Goal: Task Accomplishment & Management: Complete application form

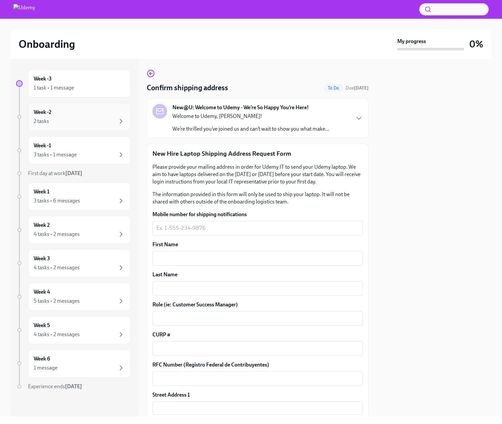
click at [105, 126] on div "Week -2 2 tasks" at bounding box center [79, 117] width 103 height 28
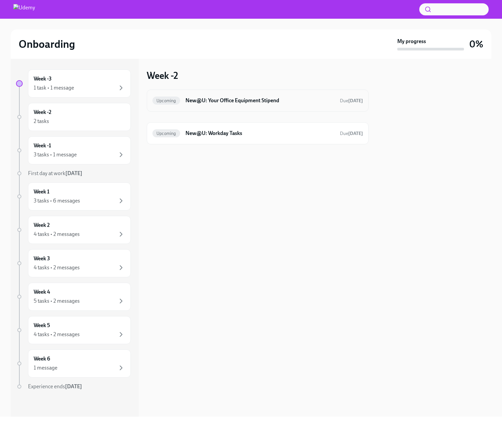
click at [260, 96] on div "Upcoming New@U: Your Office Equipment Stipend Due [DATE]" at bounding box center [258, 100] width 211 height 11
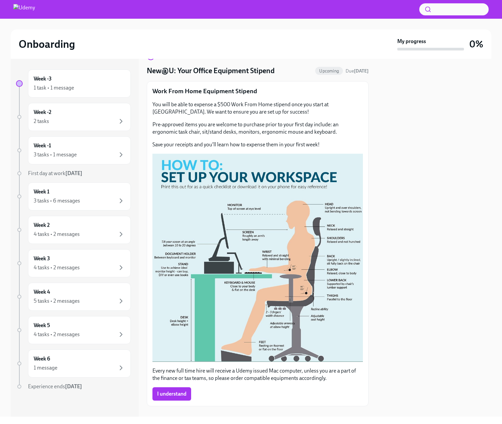
scroll to position [28, 0]
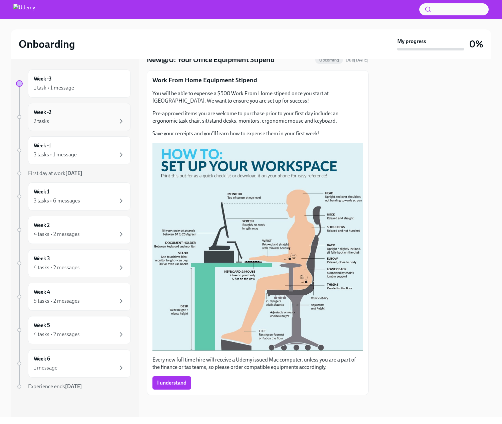
click at [78, 111] on div "Week -2 2 tasks" at bounding box center [79, 116] width 91 height 17
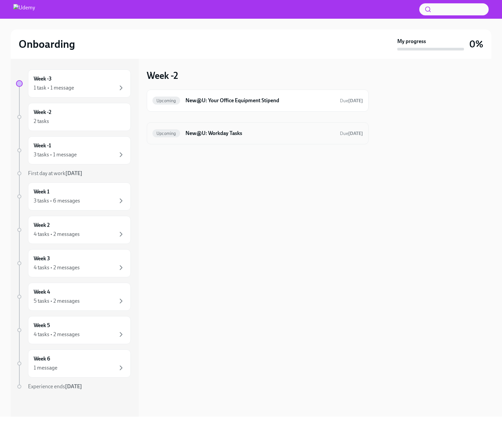
click at [207, 126] on div "Upcoming New@U: Workday Tasks Due [DATE]" at bounding box center [258, 133] width 222 height 22
click at [223, 132] on h6 "New@U: Workday Tasks" at bounding box center [260, 132] width 149 height 7
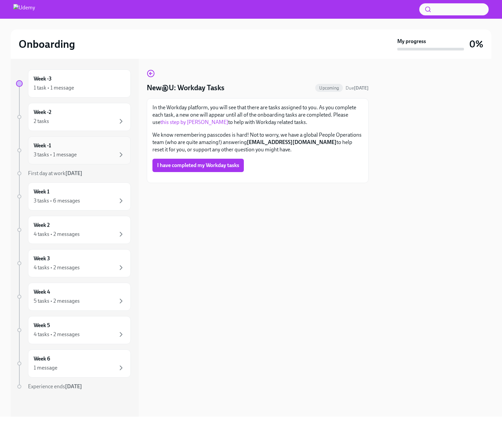
click at [97, 153] on div "3 tasks • 1 message" at bounding box center [79, 155] width 91 height 8
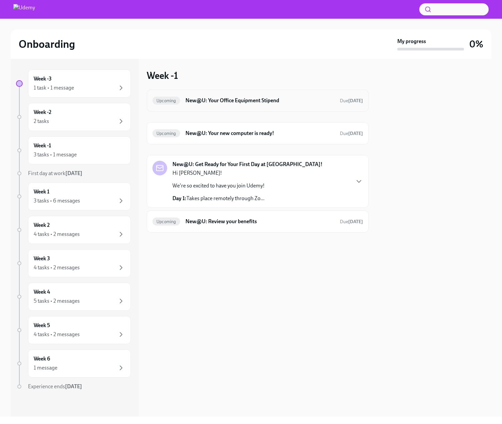
click at [270, 102] on h6 "New@U: Your Office Equipment Stipend" at bounding box center [260, 100] width 149 height 7
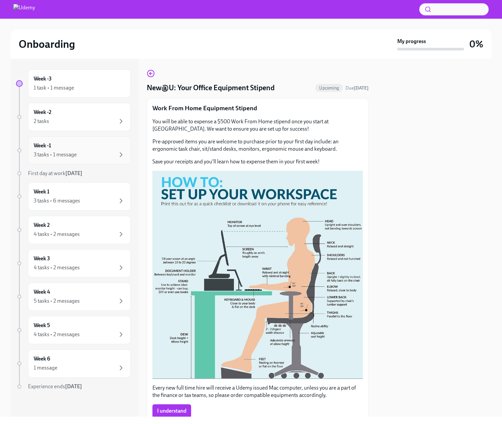
click at [110, 147] on div "Week -1 3 tasks • 1 message" at bounding box center [79, 150] width 91 height 17
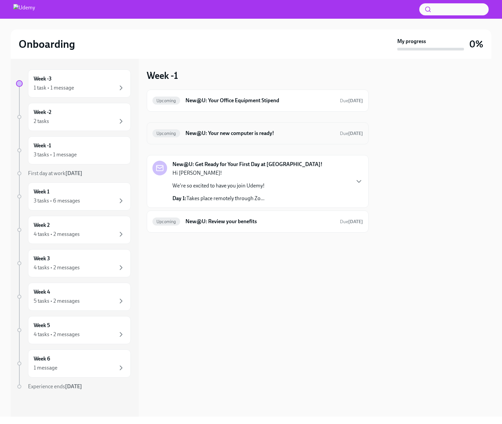
click at [232, 137] on h6 "New@U: Your new computer is ready!" at bounding box center [260, 132] width 149 height 7
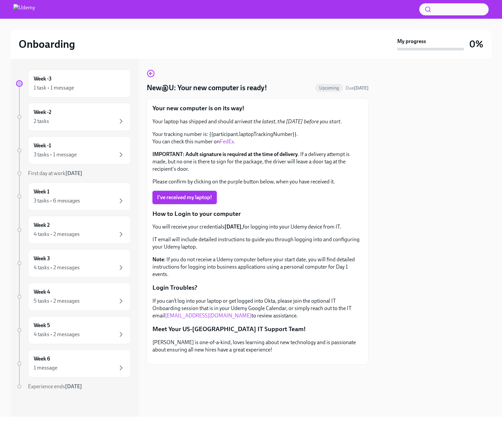
scroll to position [22, 0]
click at [109, 149] on div "Week -1 3 tasks • 1 message" at bounding box center [79, 150] width 91 height 17
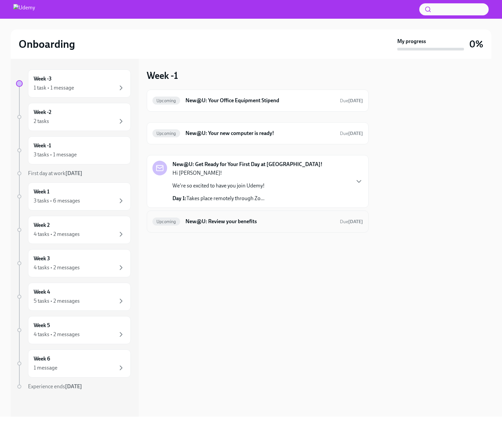
click at [246, 221] on h6 "New@U: Review your benefits" at bounding box center [260, 221] width 149 height 7
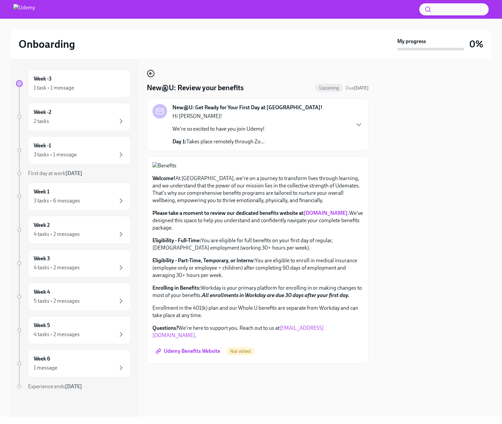
click at [148, 72] on icon "button" at bounding box center [151, 73] width 8 height 8
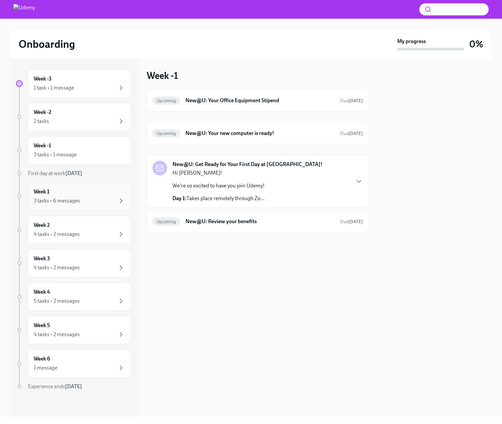
click at [88, 200] on div "3 tasks • 6 messages" at bounding box center [79, 201] width 91 height 8
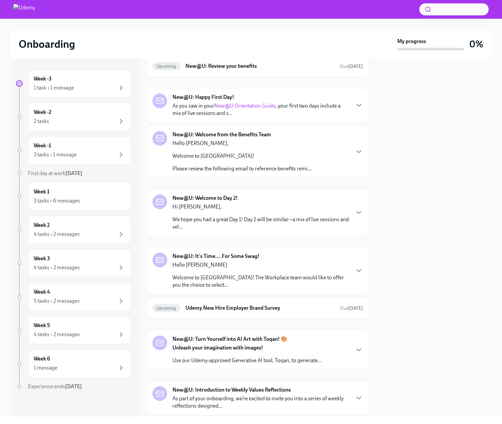
scroll to position [35, 0]
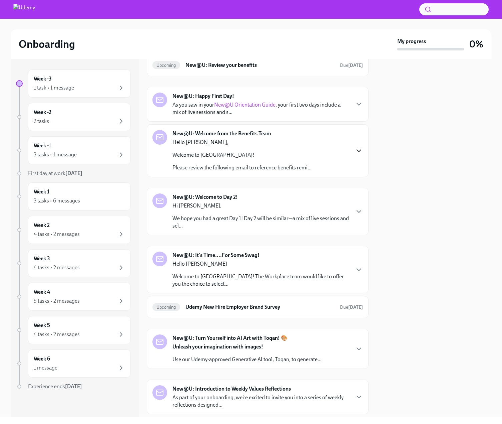
click at [362, 153] on icon "button" at bounding box center [359, 151] width 8 height 8
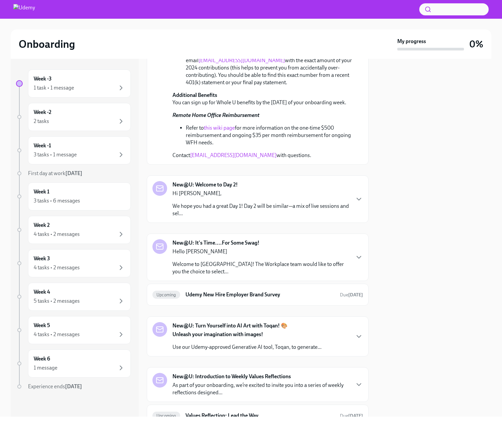
scroll to position [549, 0]
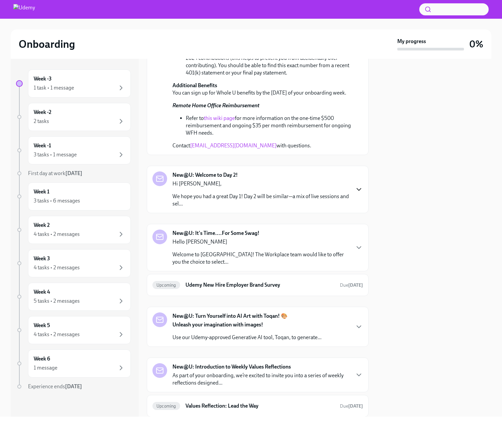
click at [362, 185] on icon "button" at bounding box center [359, 189] width 8 height 8
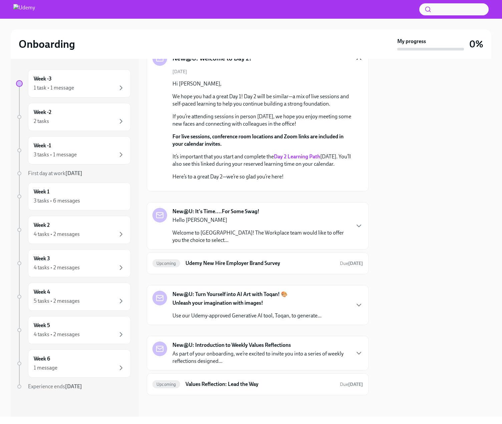
scroll to position [730, 0]
click at [361, 225] on icon "button" at bounding box center [359, 226] width 8 height 8
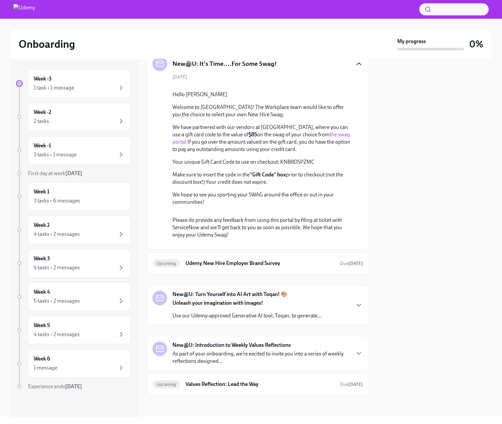
scroll to position [1011, 0]
click at [356, 263] on strong "[DATE]" at bounding box center [355, 263] width 15 height 6
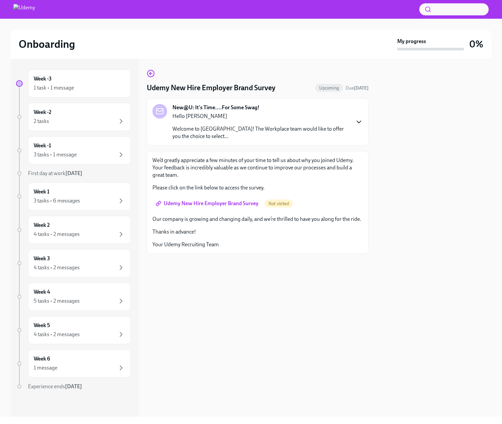
click at [357, 119] on icon "button" at bounding box center [359, 122] width 8 height 8
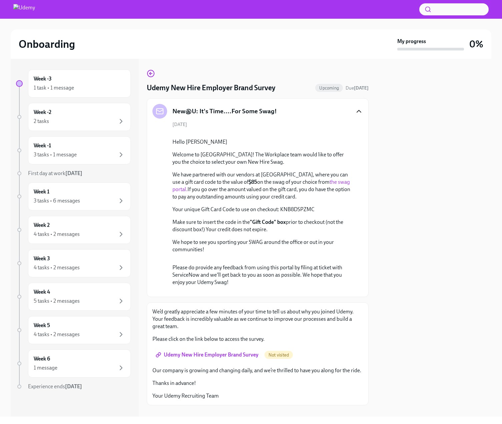
scroll to position [140, 0]
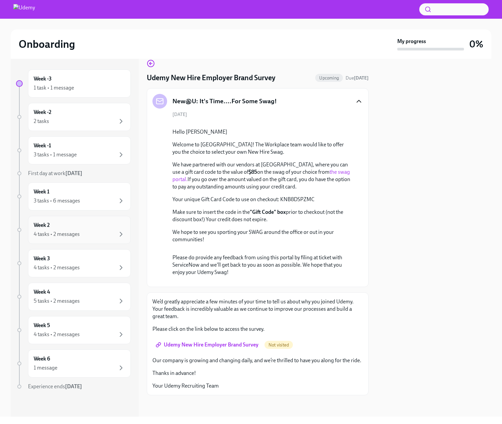
click at [73, 218] on div "Week 2 4 tasks • 2 messages" at bounding box center [79, 230] width 103 height 28
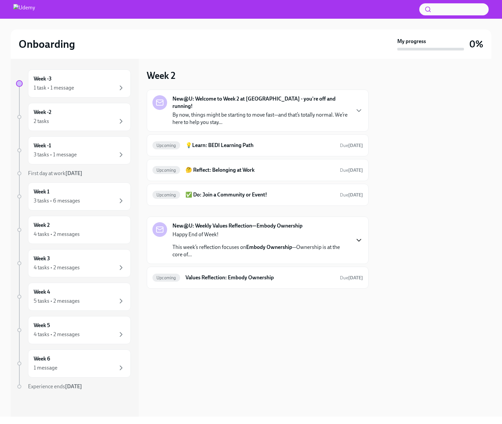
click at [362, 236] on icon "button" at bounding box center [359, 240] width 8 height 8
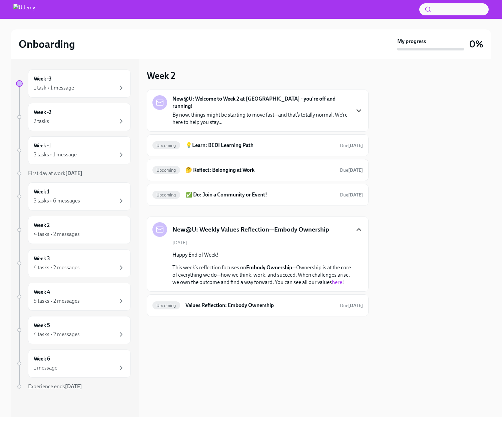
click at [358, 106] on icon "button" at bounding box center [359, 110] width 8 height 8
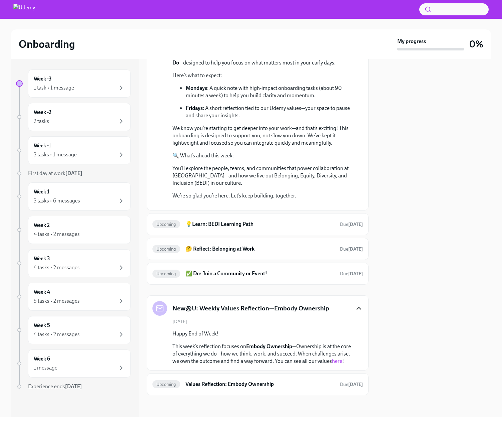
scroll to position [172, 0]
click at [73, 241] on div "Week 2 4 tasks • 2 messages" at bounding box center [79, 230] width 103 height 28
click at [77, 264] on div "4 tasks • 2 messages" at bounding box center [57, 267] width 46 height 7
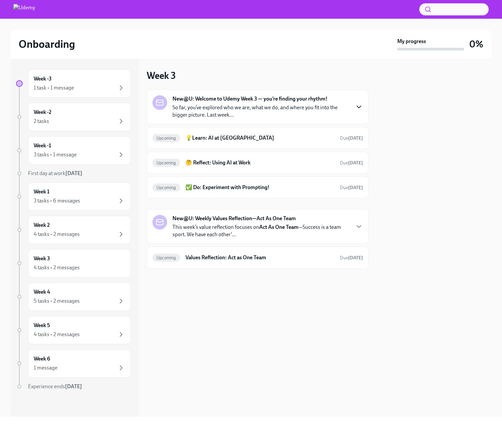
click at [361, 106] on icon "button" at bounding box center [359, 107] width 8 height 8
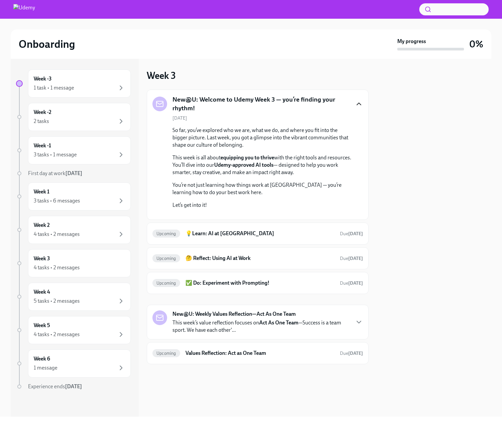
scroll to position [36, 0]
click at [259, 262] on h6 "🤔 Reflect: Using AI at Work" at bounding box center [260, 257] width 149 height 7
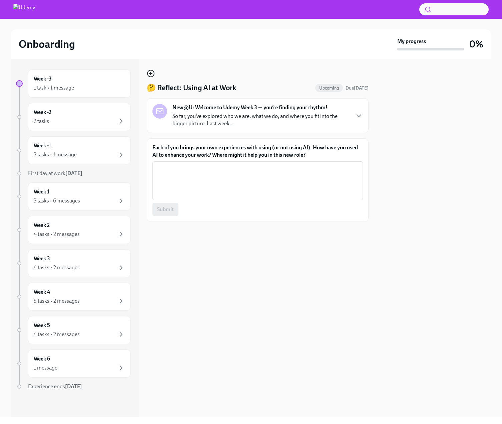
click at [152, 73] on icon "button" at bounding box center [151, 73] width 3 height 0
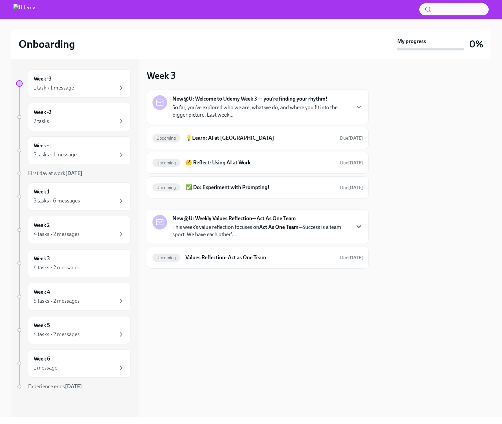
click at [363, 227] on icon "button" at bounding box center [359, 226] width 8 height 8
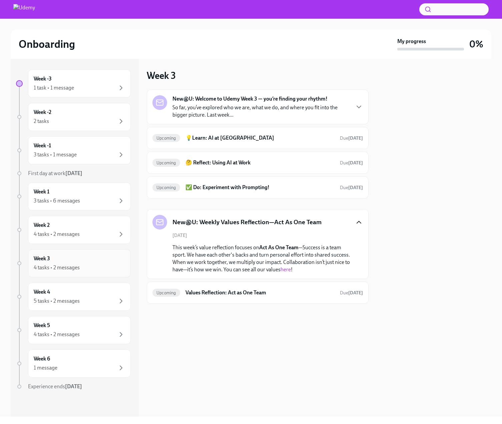
click at [85, 263] on div "4 tasks • 2 messages" at bounding box center [79, 267] width 91 height 8
click at [78, 303] on div "5 tasks • 2 messages" at bounding box center [57, 300] width 46 height 7
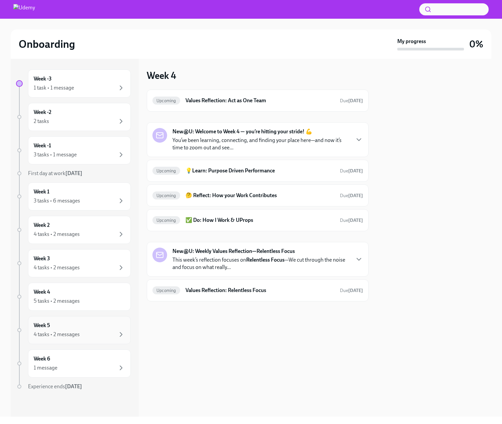
click at [78, 325] on div "Week 5 4 tasks • 2 messages" at bounding box center [79, 329] width 91 height 17
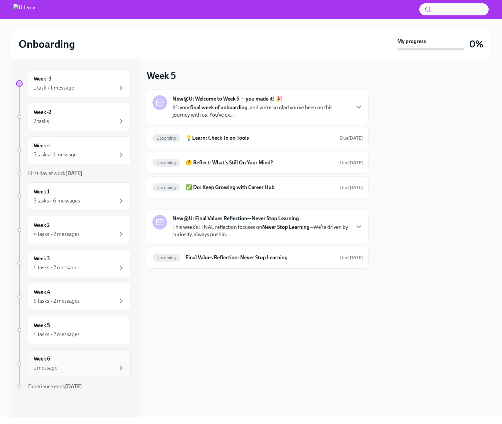
click at [84, 364] on div "1 message" at bounding box center [79, 367] width 91 height 8
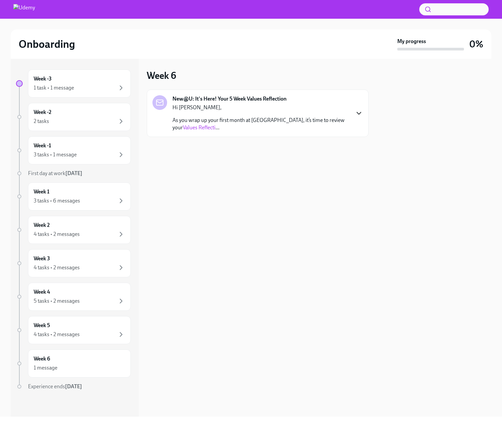
click at [360, 114] on icon "button" at bounding box center [359, 113] width 8 height 8
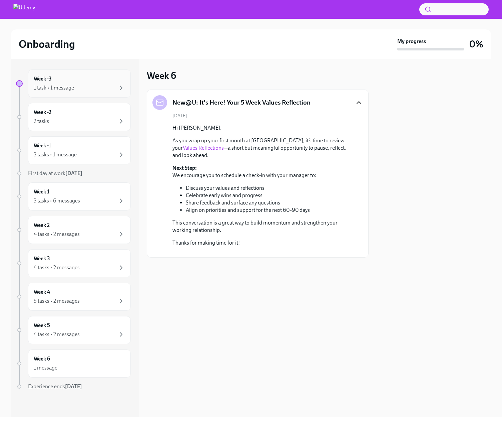
click at [86, 84] on div "1 task • 1 message" at bounding box center [79, 88] width 91 height 8
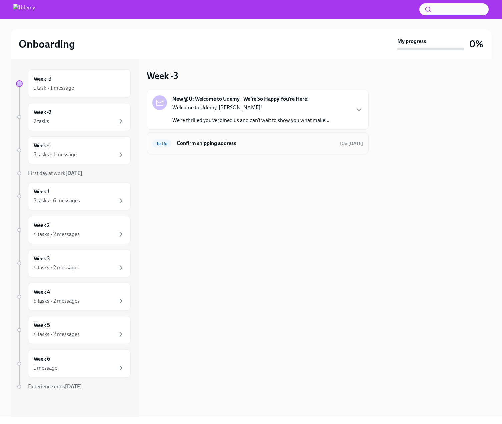
click at [315, 142] on h6 "Confirm shipping address" at bounding box center [256, 143] width 158 height 7
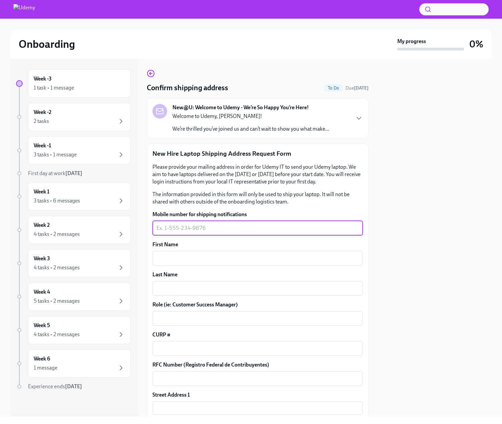
click at [182, 226] on textarea "Mobile number for shipping notifications" at bounding box center [258, 228] width 203 height 8
type textarea "[PHONE_NUMBER]"
click at [179, 258] on textarea "First Name" at bounding box center [258, 258] width 203 height 8
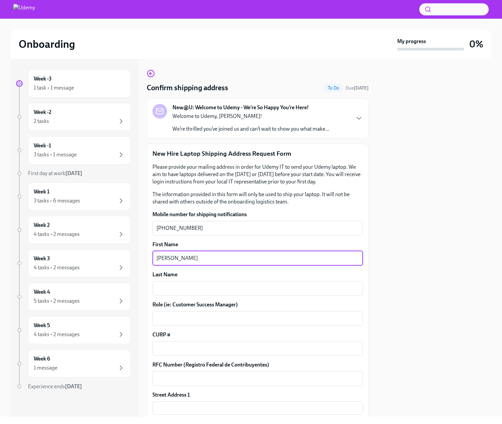
type textarea "[PERSON_NAME]"
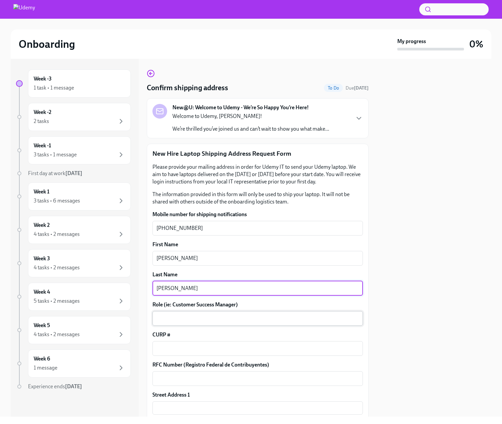
type textarea "[PERSON_NAME]"
click at [192, 320] on textarea "Role (ie: Customer Success Manager)" at bounding box center [258, 318] width 203 height 8
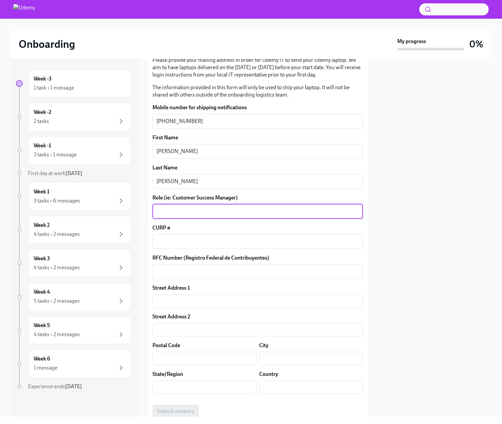
scroll to position [108, 0]
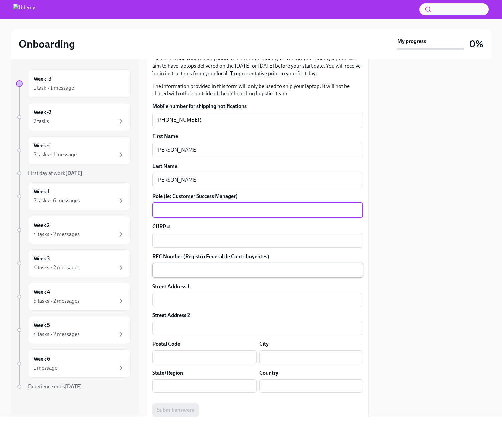
click at [209, 271] on textarea "RFC Number (Registro Federal de Contribuyentes)" at bounding box center [258, 270] width 203 height 8
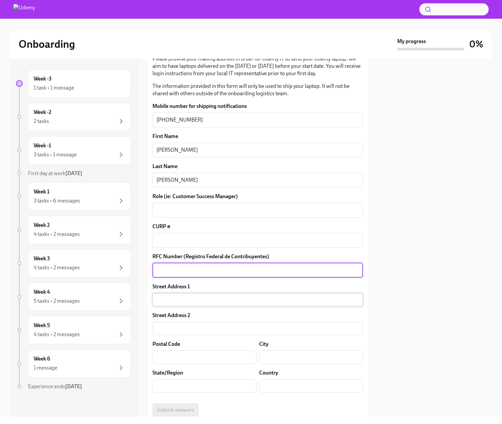
click at [194, 294] on input "text" at bounding box center [258, 299] width 211 height 13
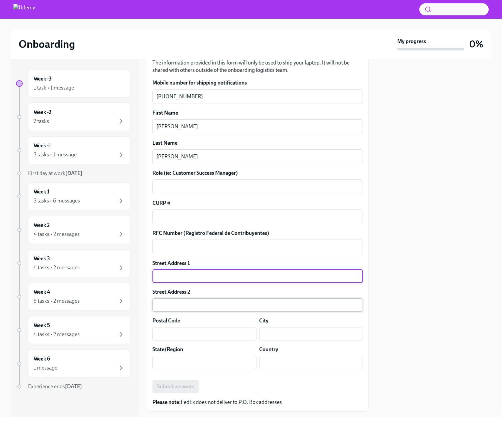
scroll to position [148, 0]
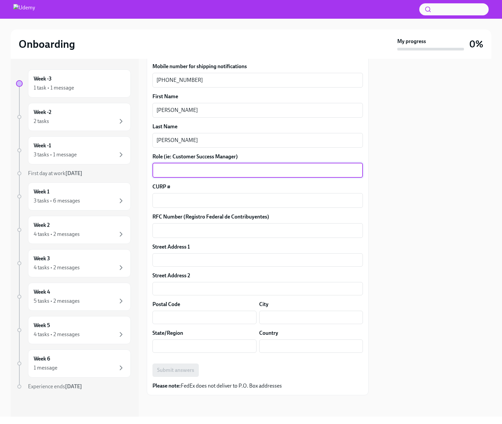
click at [199, 169] on textarea "Role (ie: Customer Success Manager)" at bounding box center [258, 170] width 203 height 8
paste textarea "Senior Database Reliability Engineer"
type textarea "Senior Database Reliability Engineer"
click at [180, 201] on textarea "CURP #" at bounding box center [258, 200] width 203 height 8
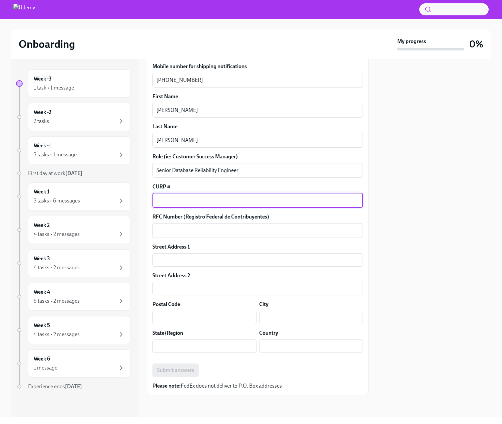
click at [181, 203] on textarea "CURP #" at bounding box center [258, 200] width 203 height 8
paste textarea "AICL840904HNEVLS06"
type textarea "AICL840904HNEVLS06"
click at [174, 233] on textarea "RFC Number (Registro Federal de Contribuyentes)" at bounding box center [258, 230] width 203 height 8
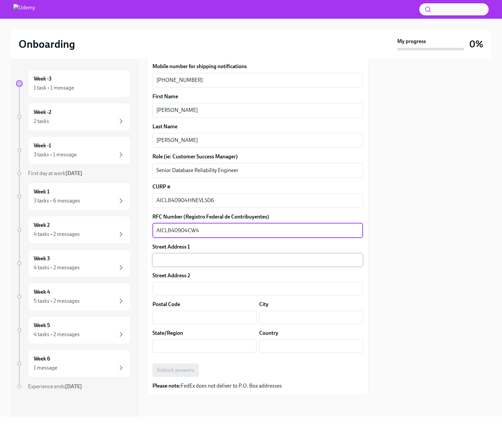
type textarea "AICL840904CW4"
click at [194, 265] on input "text" at bounding box center [258, 259] width 211 height 13
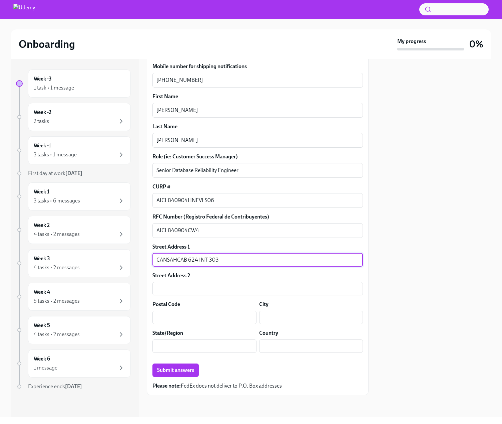
type input "CANSAHCAB 624 INT 303"
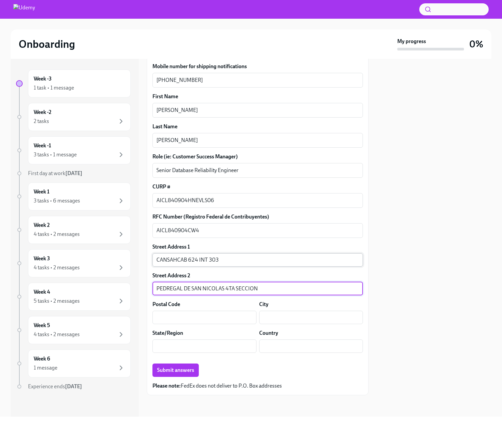
type input "PEDREGAL DE SAN NICOLAS 4TA SECCION"
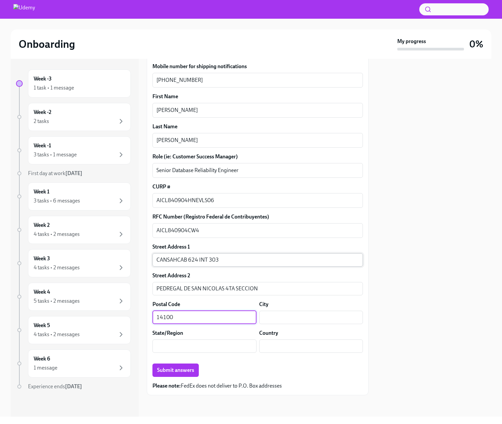
type input "14100"
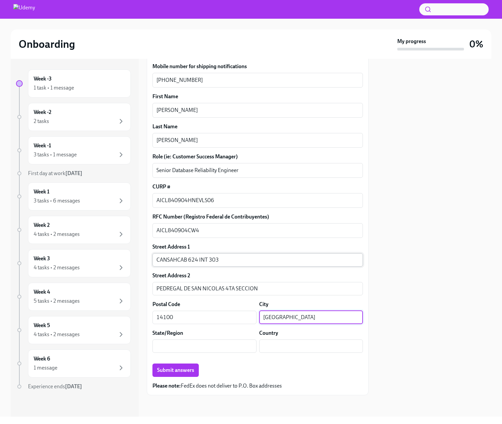
type input "[GEOGRAPHIC_DATA]"
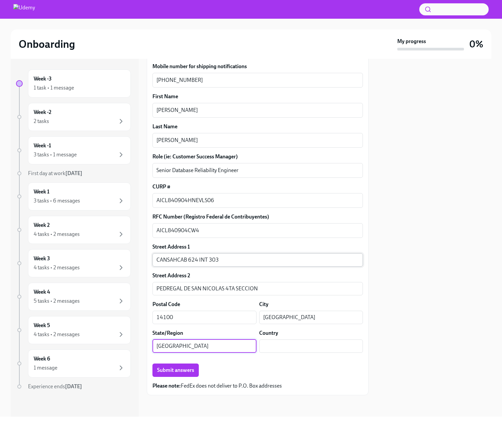
type input "[GEOGRAPHIC_DATA]"
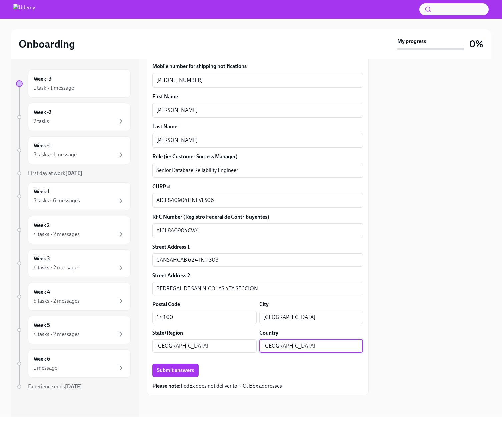
type input "[GEOGRAPHIC_DATA]"
click at [314, 385] on p "Please note: FedEx does not deliver to P.O. Box addresses" at bounding box center [258, 385] width 211 height 7
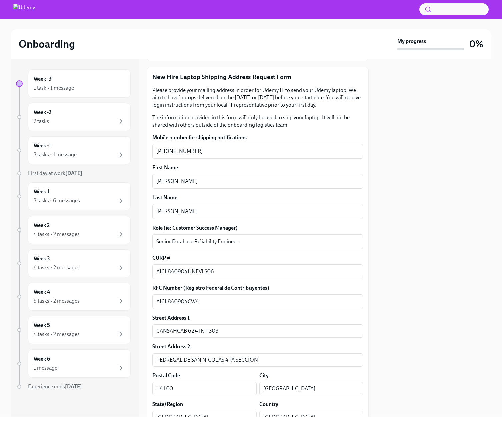
scroll to position [45, 0]
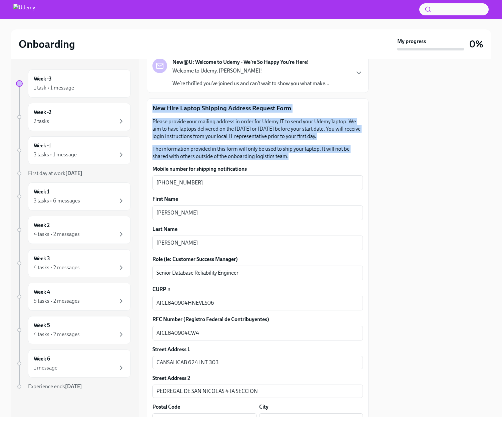
drag, startPoint x: 292, startPoint y: 159, endPoint x: 150, endPoint y: 116, distance: 148.6
click at [151, 114] on div "New Hire Laptop Shipping Address Request Form Please provide your mailing addre…" at bounding box center [258, 297] width 222 height 399
click at [153, 117] on div "New Hire Laptop Shipping Address Request Form Please provide your mailing addre…" at bounding box center [258, 298] width 211 height 388
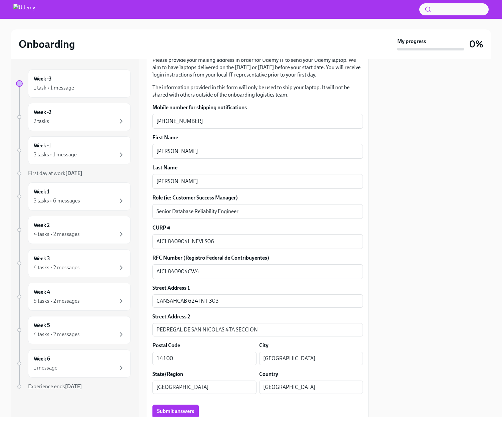
scroll to position [148, 0]
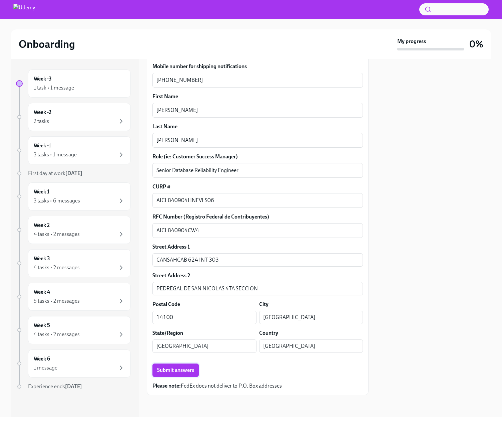
click at [175, 366] on button "Submit answers" at bounding box center [176, 369] width 46 height 13
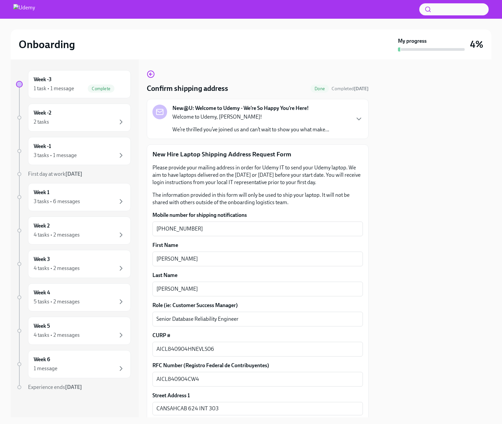
click at [359, 117] on icon "button" at bounding box center [359, 119] width 8 height 8
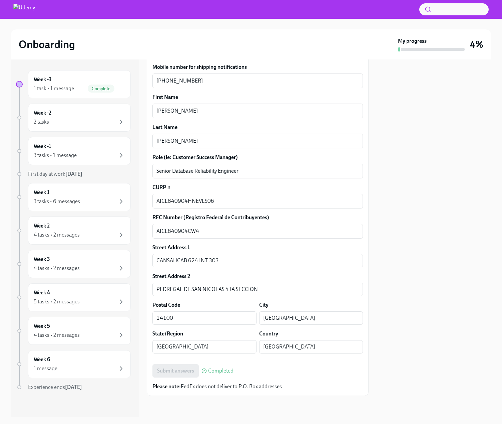
scroll to position [386, 0]
click at [93, 83] on div "Week -3 1 task • 1 message Complete" at bounding box center [79, 84] width 91 height 17
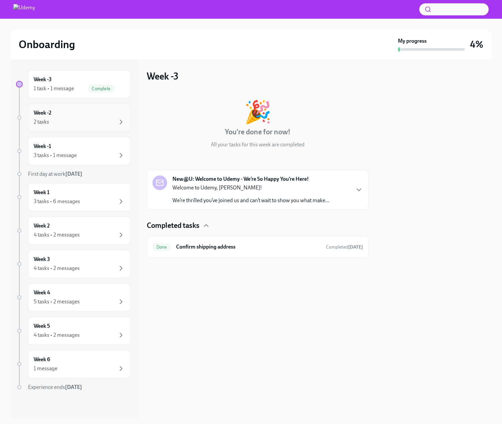
click at [73, 112] on div "Week -2 2 tasks" at bounding box center [79, 117] width 91 height 17
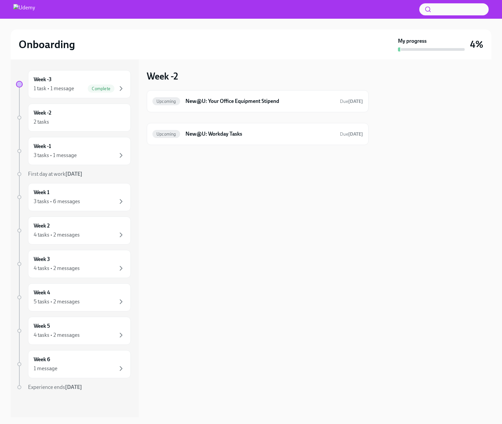
click at [326, 71] on div "Week -2 Upcoming New@U: Your Office Equipment Stipend Due [DATE] Upcoming New@U…" at bounding box center [258, 107] width 222 height 75
click at [65, 114] on div "Week -2 2 tasks" at bounding box center [79, 117] width 91 height 17
click at [328, 107] on div "Upcoming New@U: Your Office Equipment Stipend Due [DATE]" at bounding box center [258, 101] width 222 height 22
click at [246, 102] on h6 "New@U: Your Office Equipment Stipend" at bounding box center [260, 100] width 149 height 7
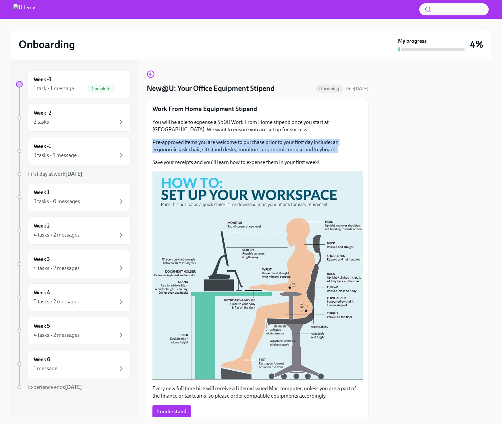
drag, startPoint x: 148, startPoint y: 141, endPoint x: 334, endPoint y: 154, distance: 186.0
click at [334, 154] on div "Work From Home Equipment Stipend You will be able to expense a $500 Work From H…" at bounding box center [258, 261] width 222 height 325
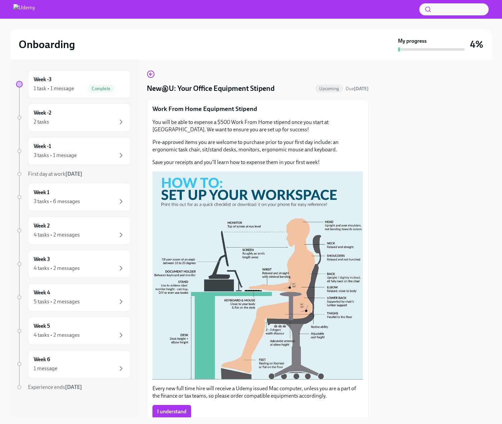
click at [275, 166] on div "Work From Home Equipment Stipend You will be able to expense a $500 Work From H…" at bounding box center [258, 260] width 211 height 313
